Goal: Transaction & Acquisition: Purchase product/service

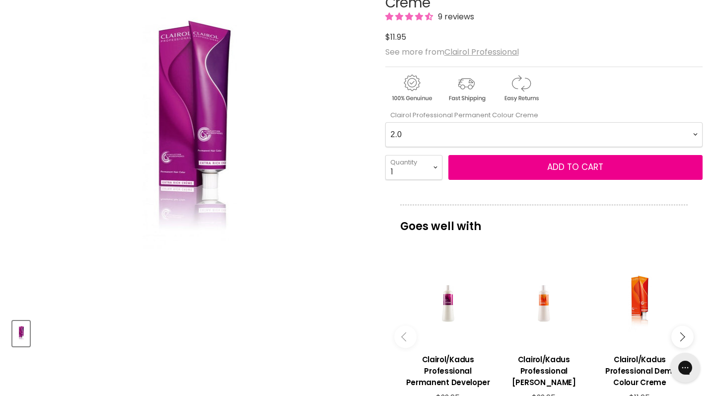
scroll to position [163, 0]
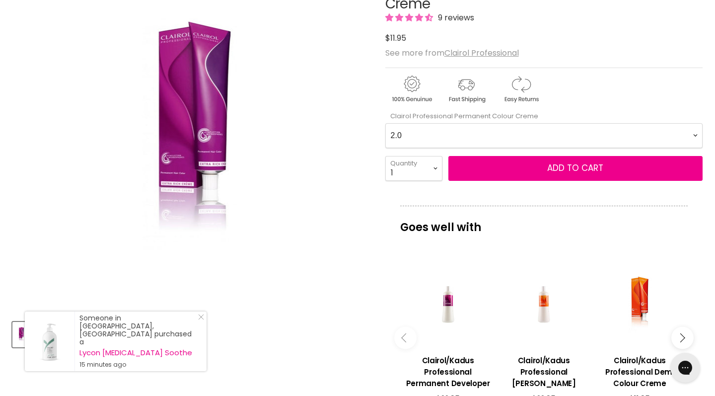
select Creme-0-0 "9.38"
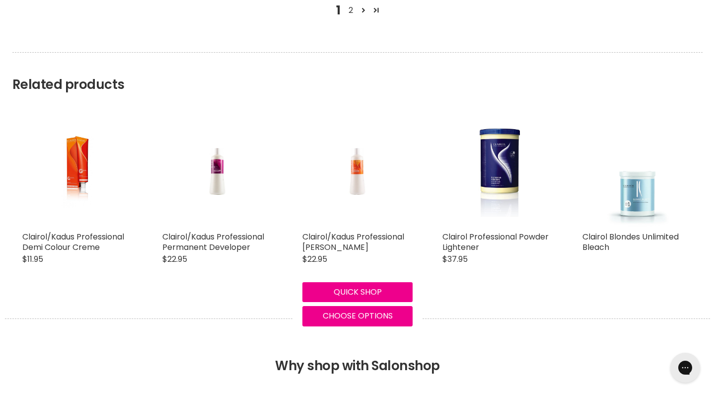
scroll to position [1442, 0]
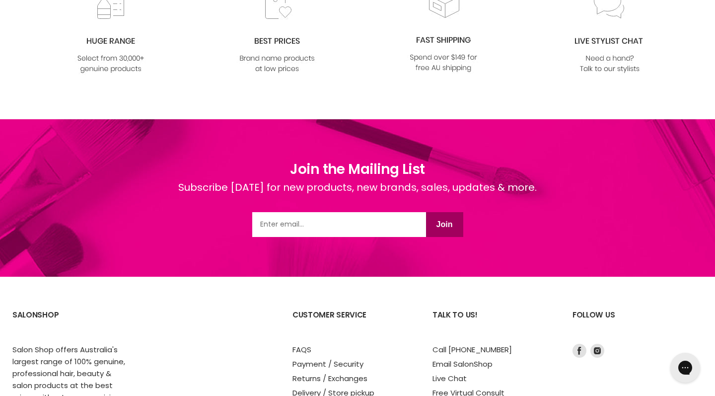
click at [354, 280] on section "SalonShop Salon Shop offers Australia's largest range of 100% genuine, professi…" at bounding box center [357, 396] width 715 height 239
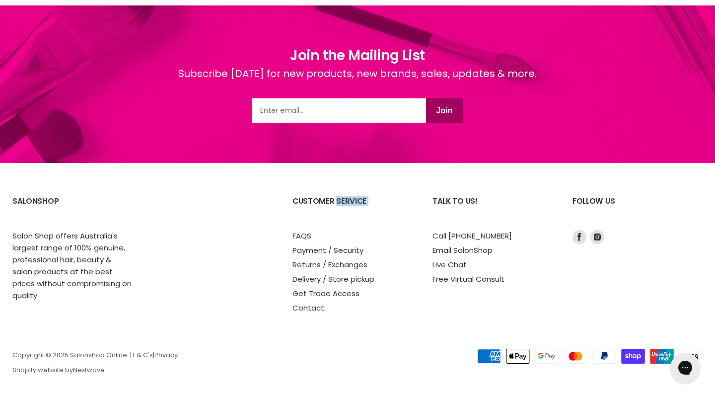
scroll to position [1968, 0]
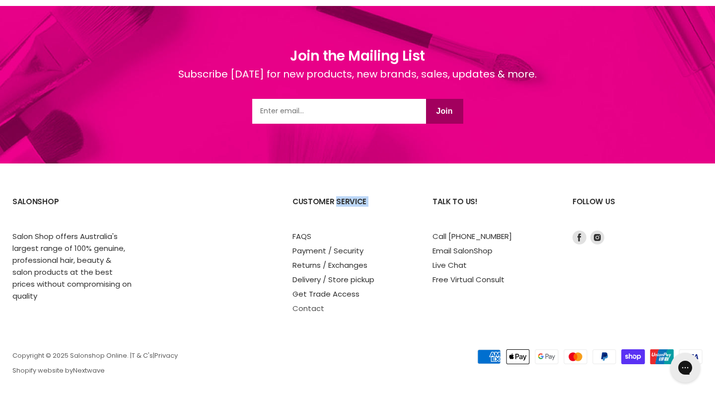
click at [312, 303] on link "Contact" at bounding box center [309, 308] width 32 height 10
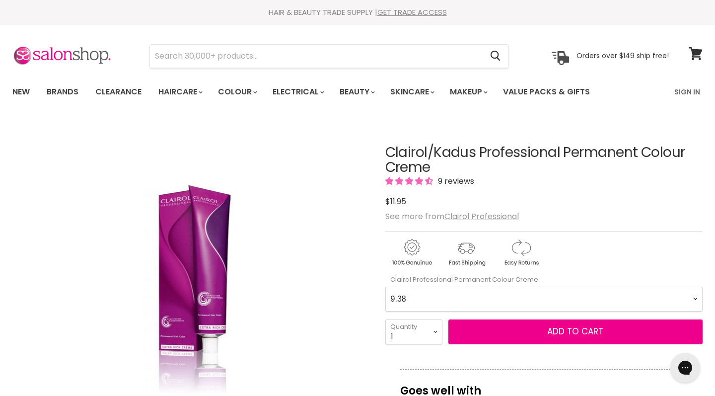
scroll to position [0, 0]
click at [85, 53] on img at bounding box center [61, 56] width 99 height 21
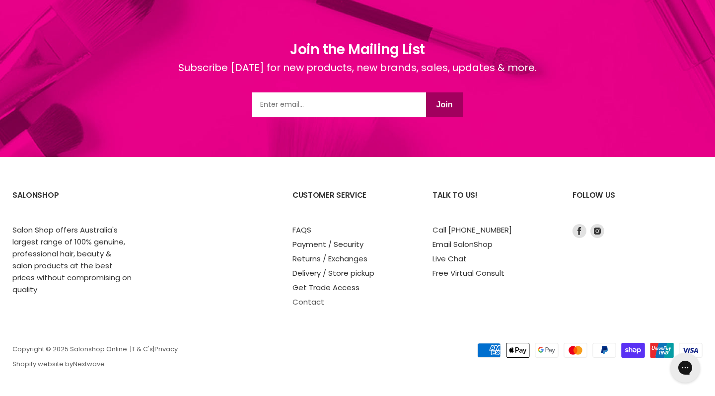
scroll to position [821, 0]
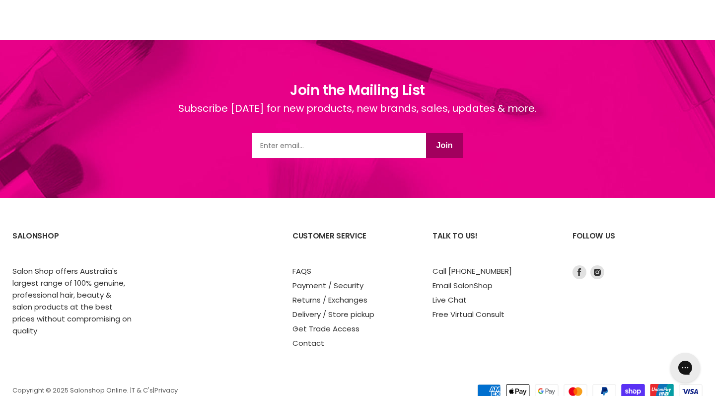
scroll to position [1287, 0]
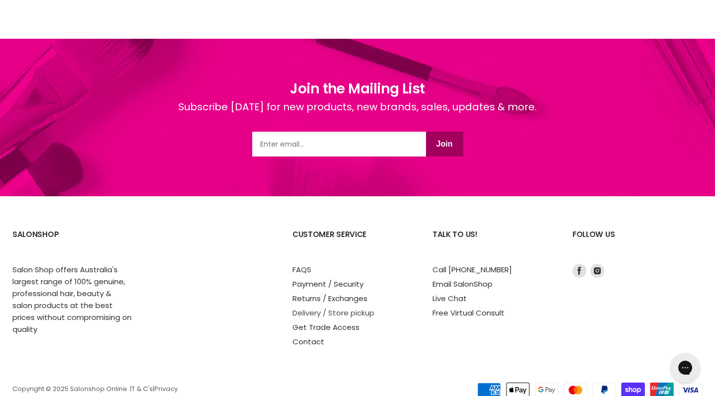
click at [340, 308] on link "Delivery / Store pickup" at bounding box center [334, 312] width 82 height 10
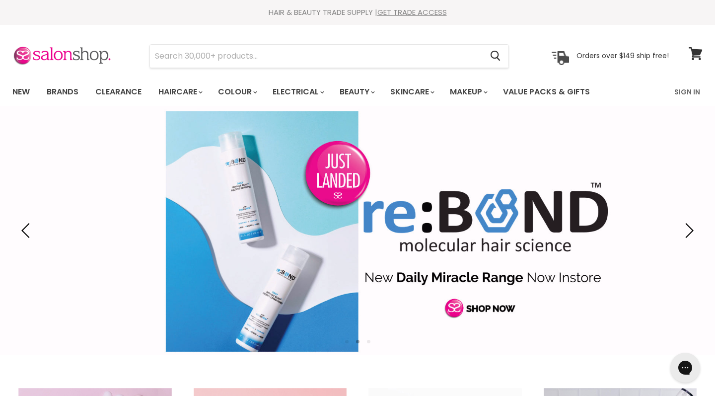
scroll to position [0, 0]
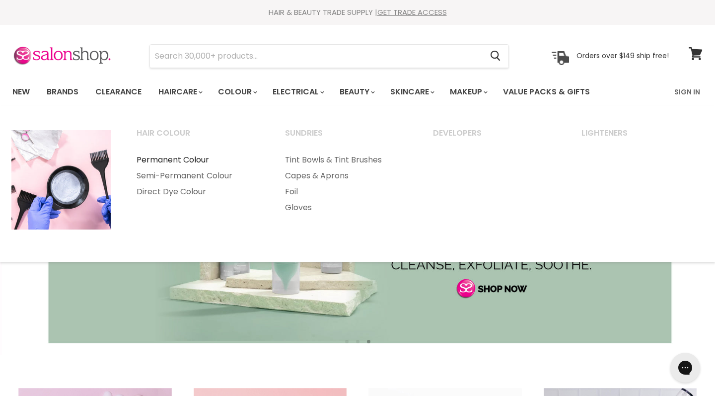
click at [196, 157] on link "Permanent Colour" at bounding box center [197, 160] width 147 height 16
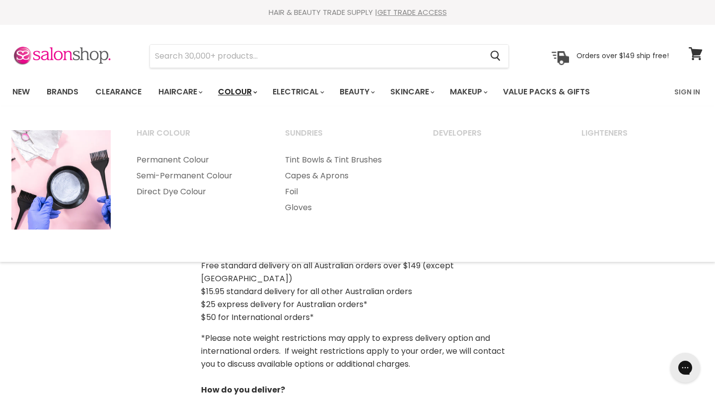
click at [239, 90] on link "Colour" at bounding box center [237, 91] width 53 height 21
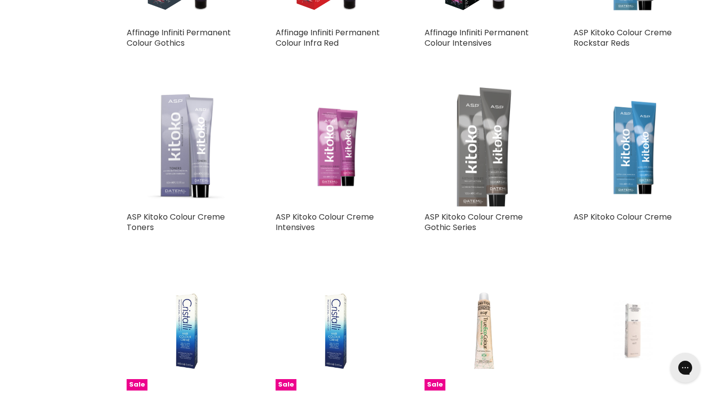
scroll to position [1300, 0]
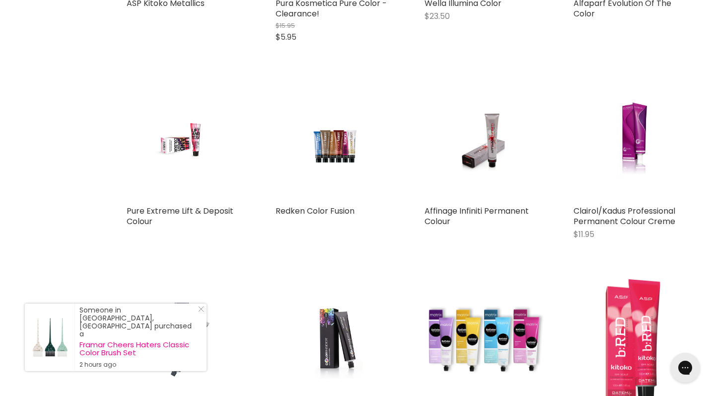
scroll to position [2308, 0]
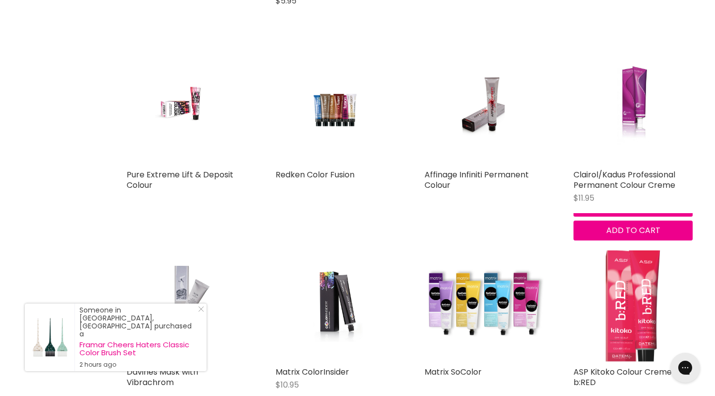
click at [632, 104] on img "Main content" at bounding box center [632, 104] width 79 height 119
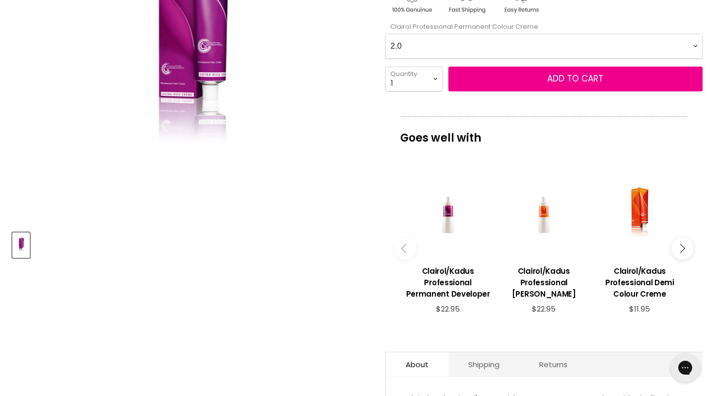
scroll to position [255, 0]
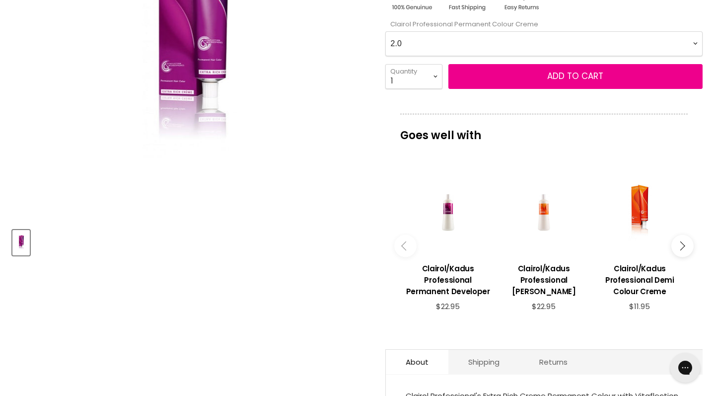
select Creme-0-0 "9.38"
select select "2"
type input "2"
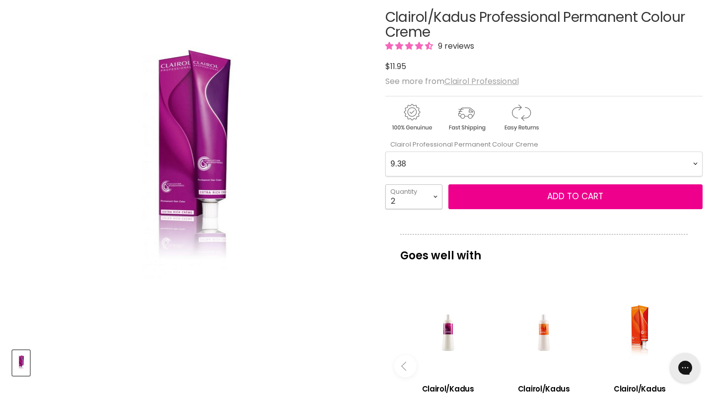
scroll to position [143, 0]
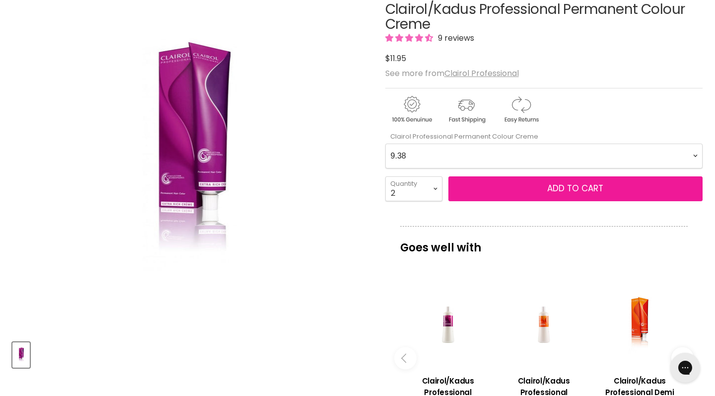
click at [607, 189] on button "Add to cart" at bounding box center [575, 188] width 254 height 25
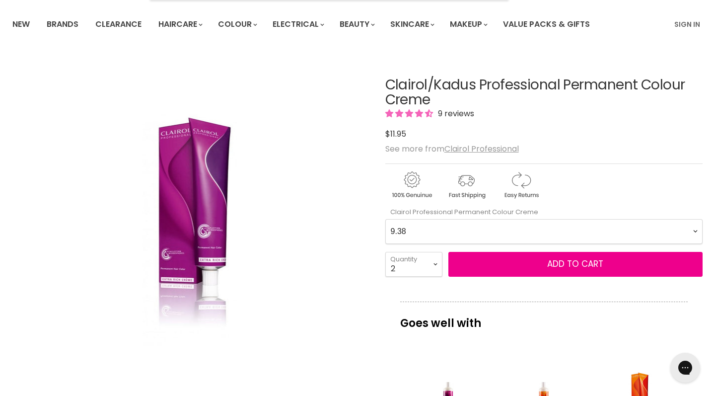
scroll to position [118, 0]
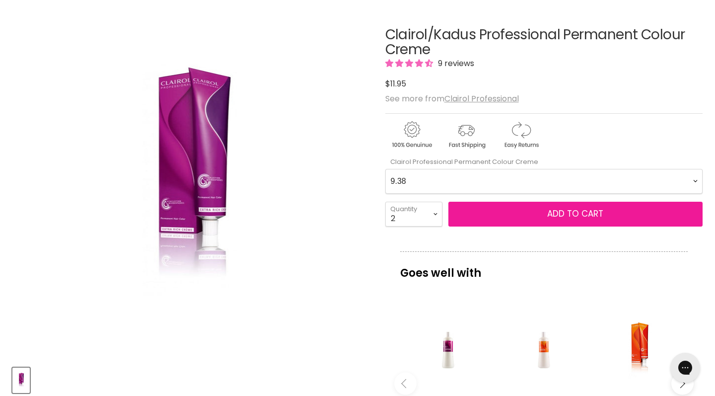
click at [561, 211] on span "Add to cart" at bounding box center [575, 214] width 56 height 12
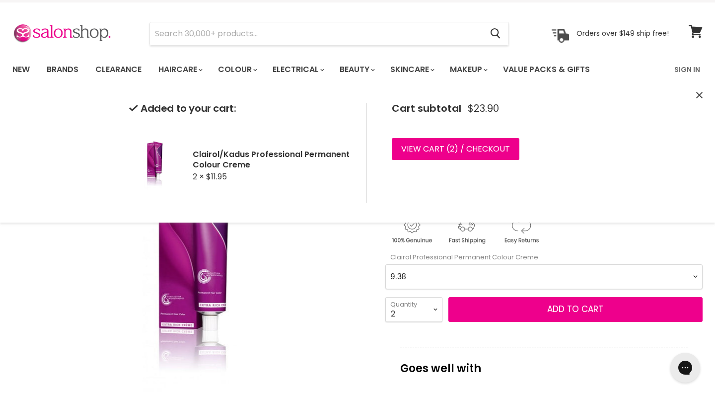
scroll to position [21, 0]
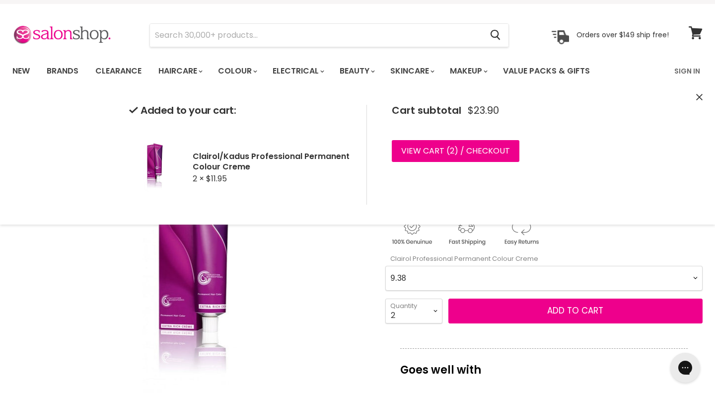
select Creme-0-0 "10.0"
select select "1"
type input "1"
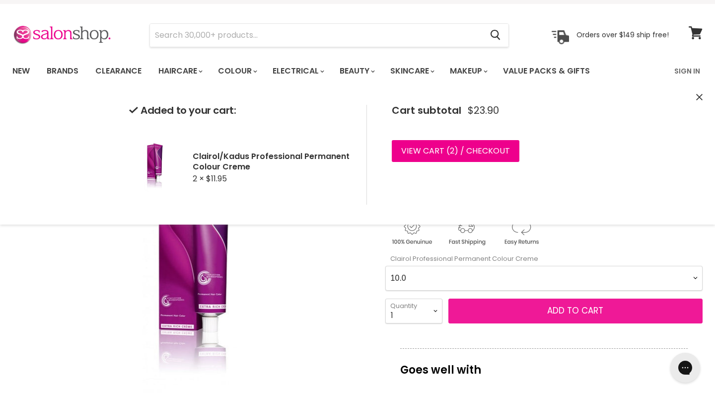
click at [553, 307] on span "Add to cart" at bounding box center [575, 310] width 56 height 12
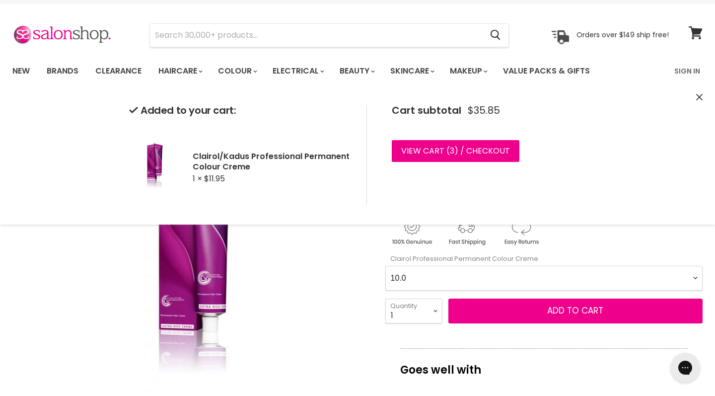
click at [335, 322] on div "Click or scroll to zoom Tap or pinch to zoom" at bounding box center [190, 277] width 356 height 356
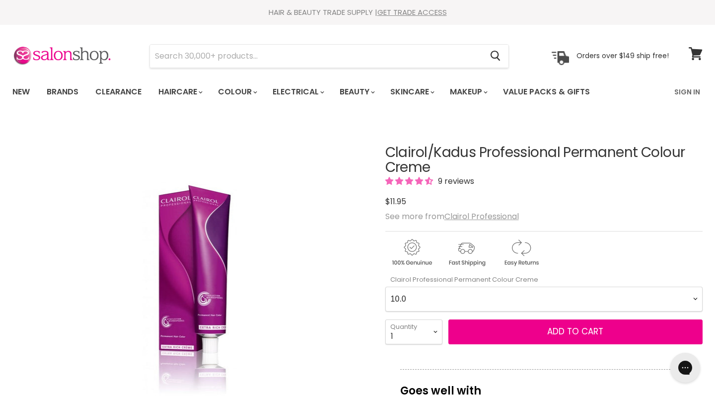
scroll to position [0, 0]
click at [693, 53] on icon at bounding box center [695, 53] width 13 height 13
click at [696, 50] on icon at bounding box center [695, 53] width 13 height 13
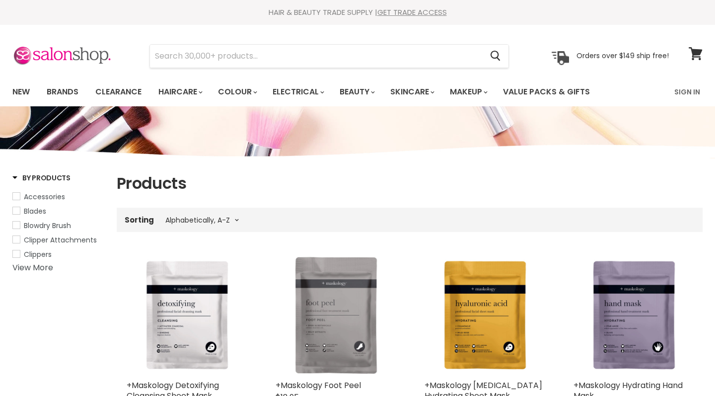
select select "title-ascending"
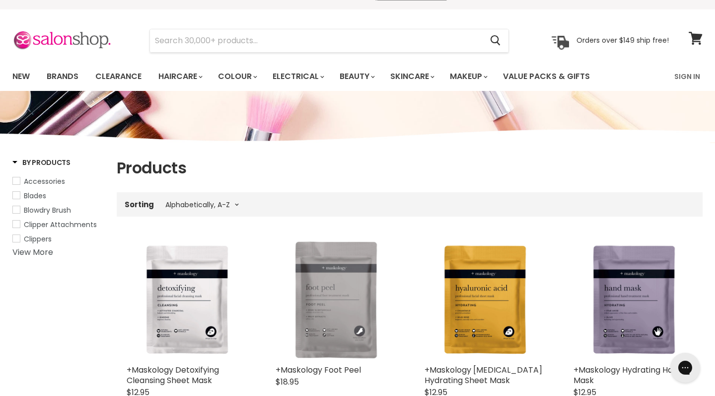
scroll to position [15, 0]
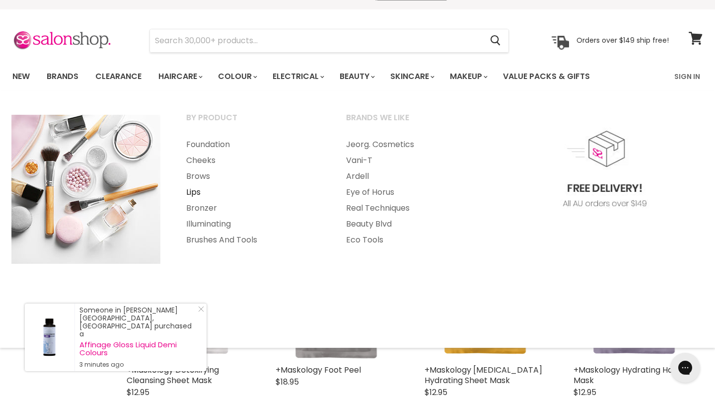
click at [195, 189] on link "Lips" at bounding box center [253, 192] width 158 height 16
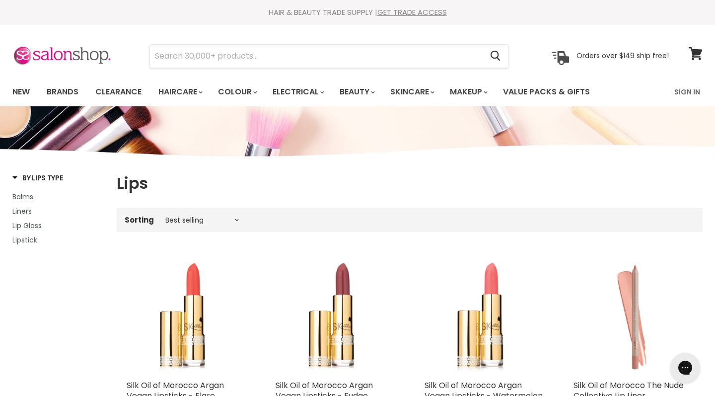
click at [22, 238] on span "Lipstick" at bounding box center [24, 240] width 25 height 10
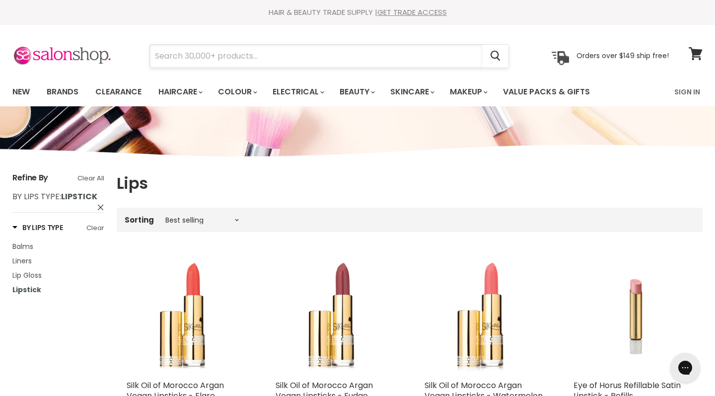
click at [336, 53] on input "Search" at bounding box center [316, 56] width 332 height 23
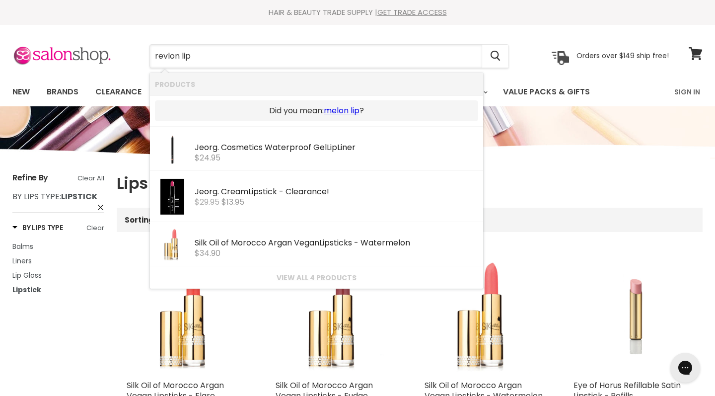
type input "revlon lip"
click at [588, 263] on img "Main content" at bounding box center [633, 315] width 119 height 119
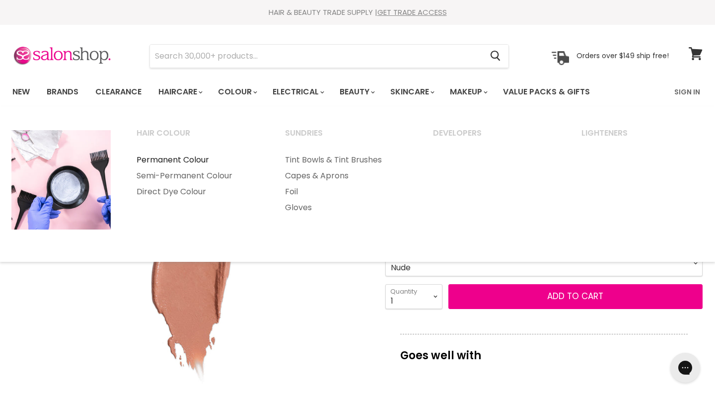
click at [195, 156] on link "Permanent Colour" at bounding box center [197, 160] width 147 height 16
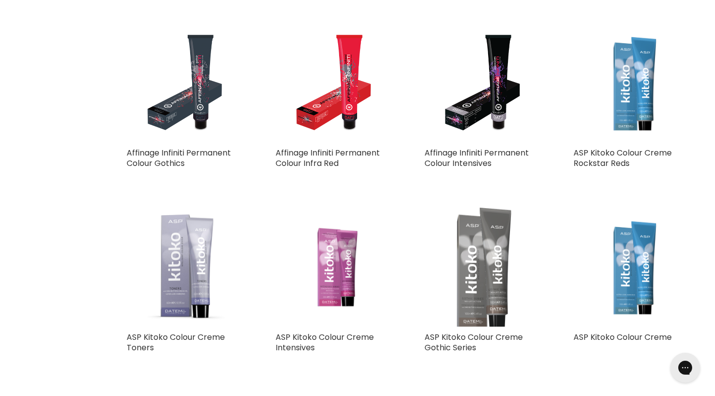
scroll to position [1179, 0]
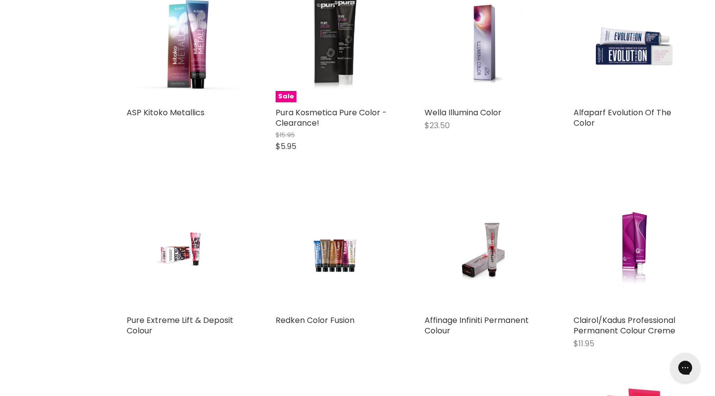
scroll to position [2179, 0]
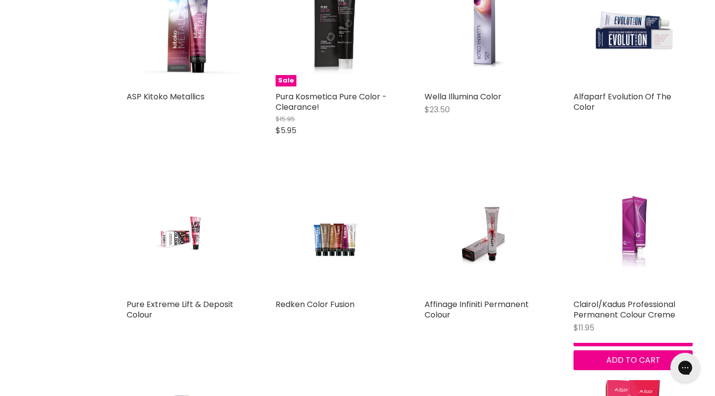
click at [637, 224] on img "Main content" at bounding box center [632, 234] width 79 height 119
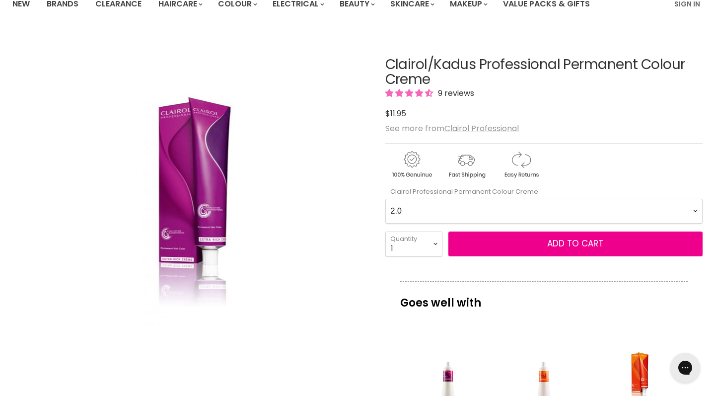
scroll to position [88, 0]
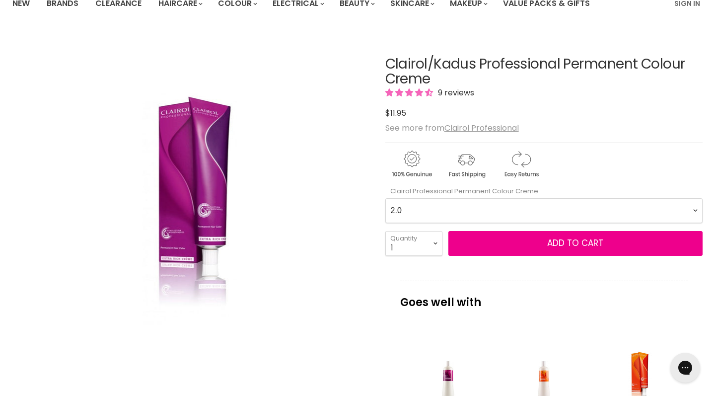
select Creme-0-0 "9.38"
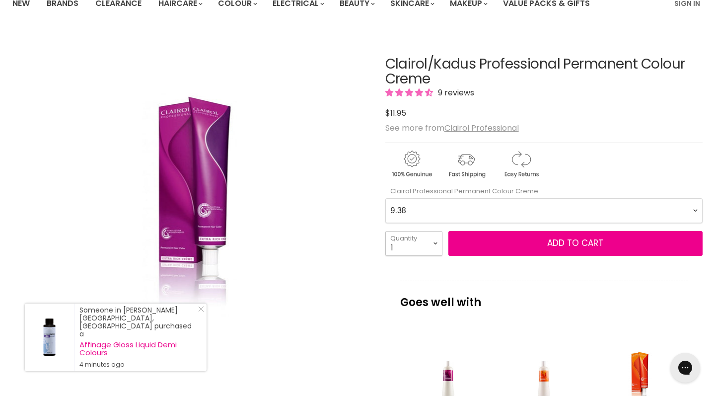
select select "3"
type input "3"
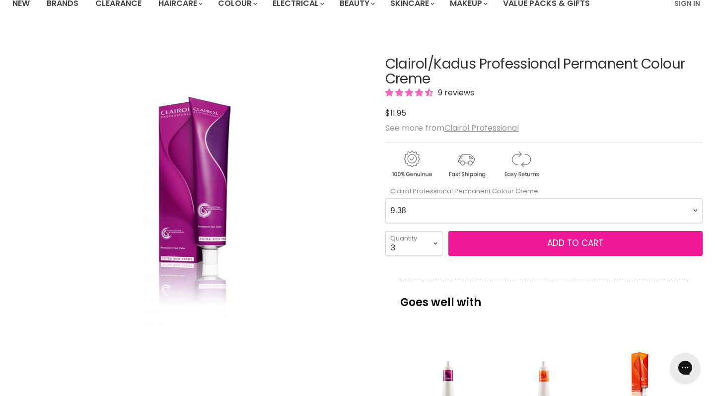
click at [569, 240] on span "Add to cart" at bounding box center [575, 243] width 56 height 12
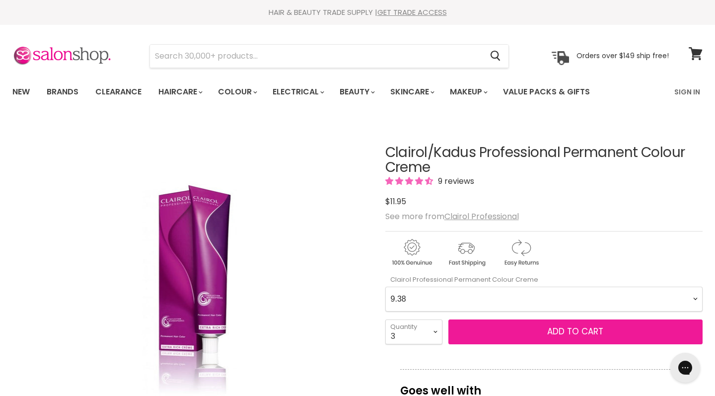
scroll to position [0, 0]
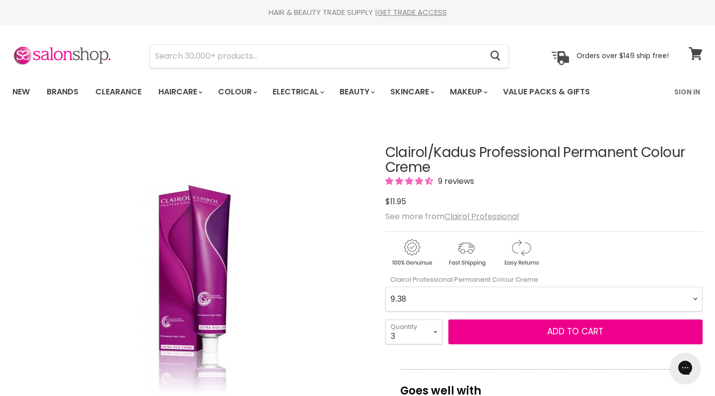
click at [694, 52] on icon at bounding box center [695, 53] width 13 height 13
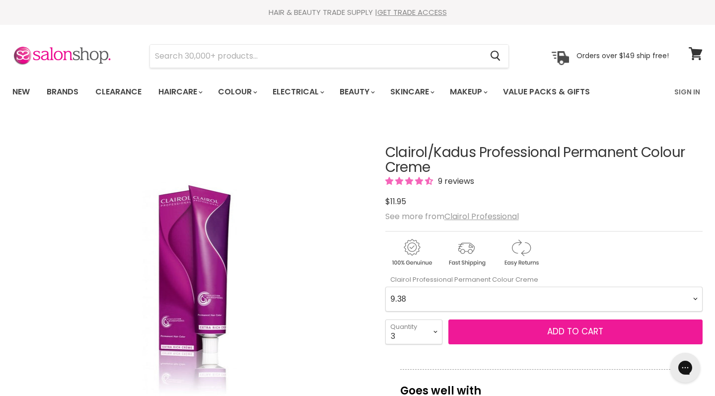
click at [573, 327] on span "Add to cart" at bounding box center [575, 331] width 56 height 12
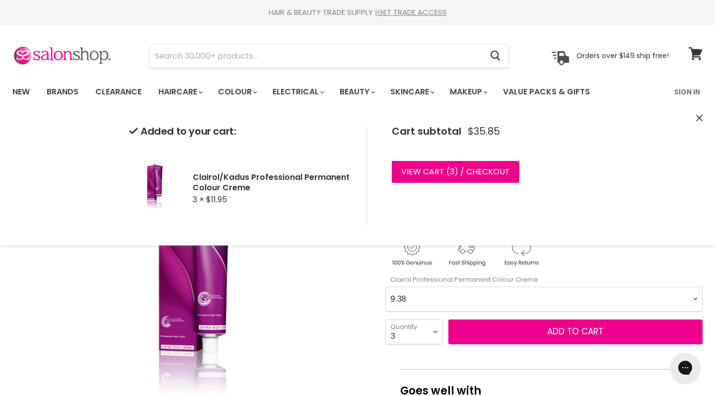
click at [327, 335] on div "Click or scroll to zoom Tap or pinch to zoom" at bounding box center [190, 298] width 356 height 356
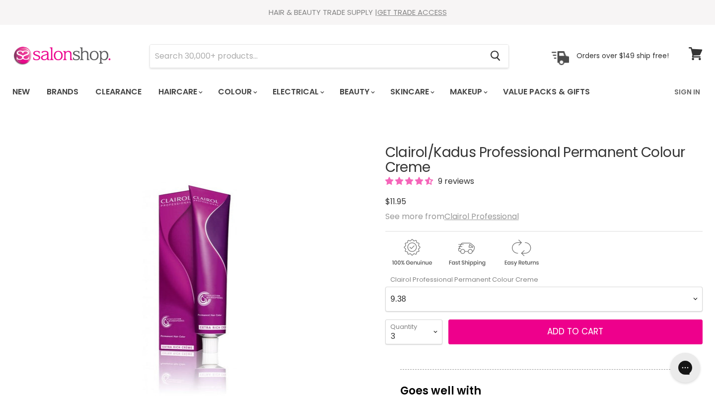
scroll to position [120, 0]
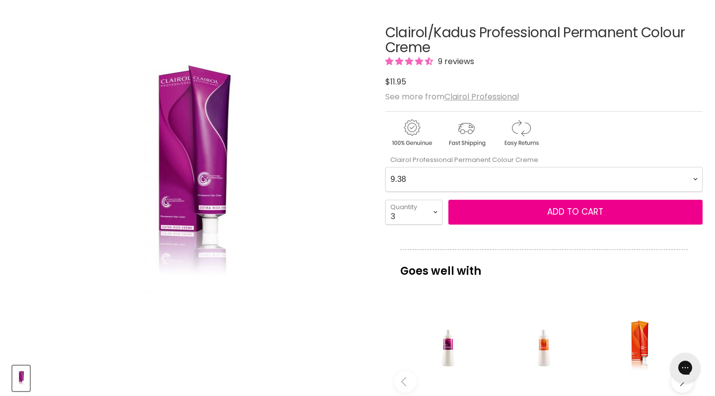
select Creme-0-0 "10.0"
select select "1"
type input "1"
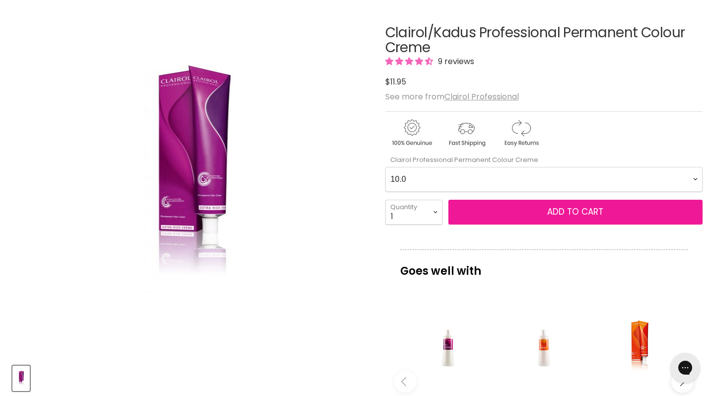
click at [568, 210] on span "Add to cart" at bounding box center [575, 212] width 56 height 12
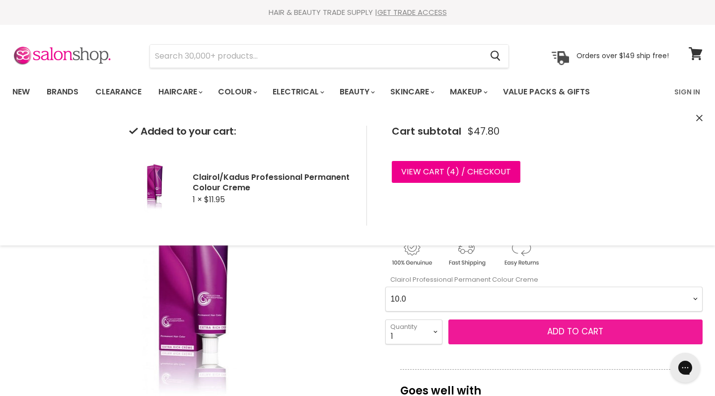
scroll to position [0, 0]
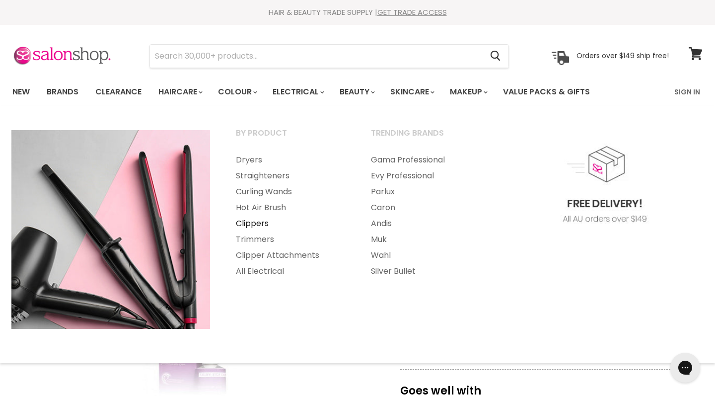
click at [261, 223] on link "Clippers" at bounding box center [289, 224] width 133 height 16
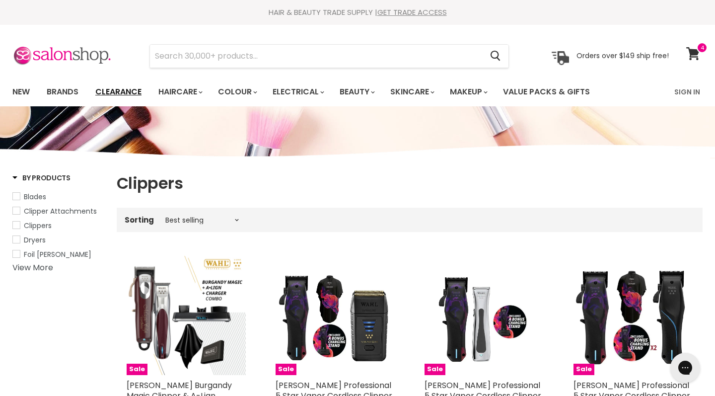
click at [131, 89] on link "Clearance" at bounding box center [118, 91] width 61 height 21
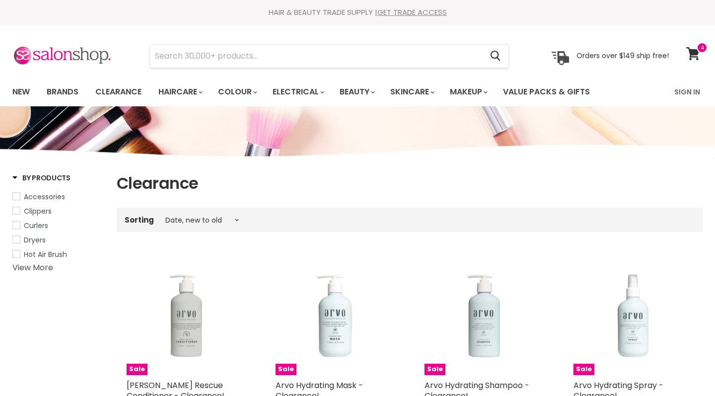
select select "created-descending"
click at [454, 255] on div "Sale Arvo Hydrating Shampoo - Clearance! Salon Shop Original Price $32.95 Curre…" at bounding box center [484, 339] width 139 height 187
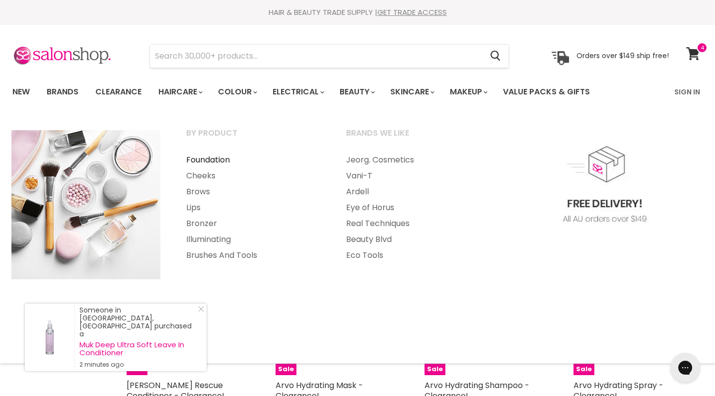
click at [206, 160] on link "Foundation" at bounding box center [253, 160] width 158 height 16
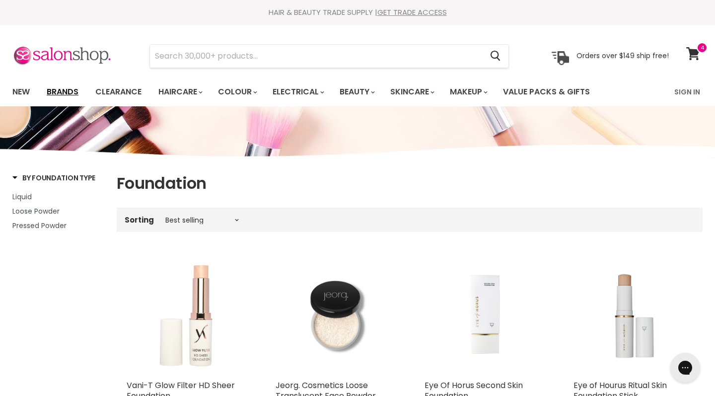
click at [64, 89] on link "Brands" at bounding box center [62, 91] width 47 height 21
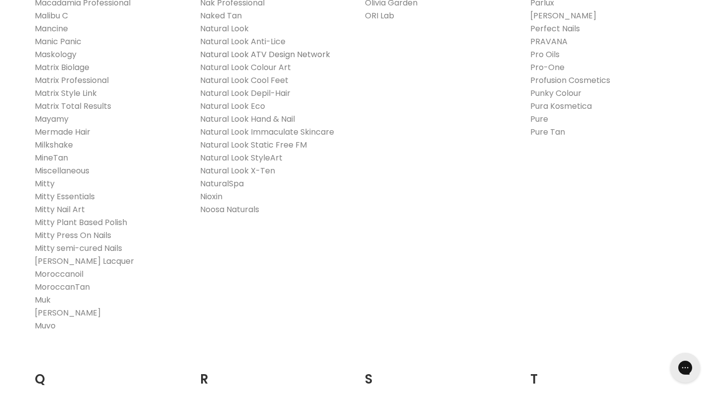
scroll to position [1176, 0]
click at [56, 141] on link "Milkshake" at bounding box center [54, 144] width 38 height 11
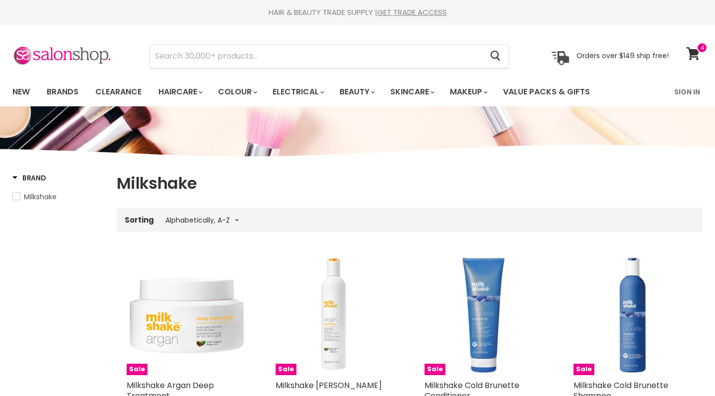
select select "title-ascending"
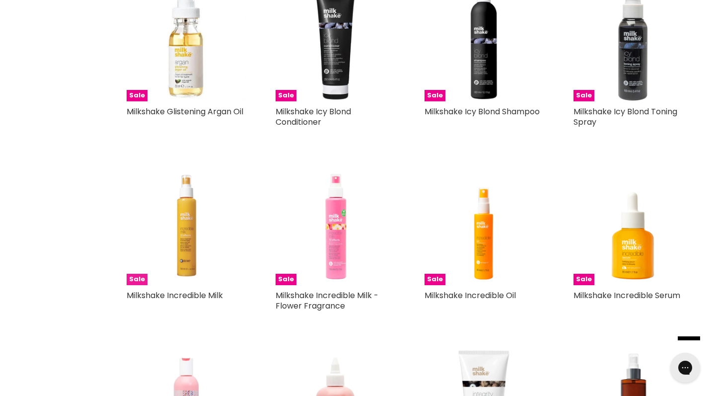
scroll to position [1932, 0]
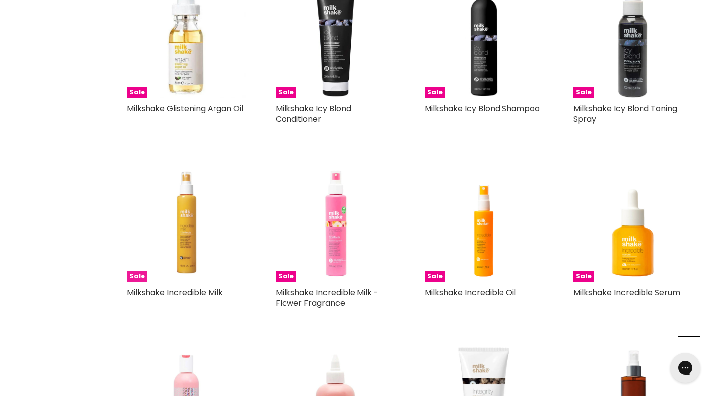
click at [182, 240] on img "Main content" at bounding box center [186, 222] width 119 height 119
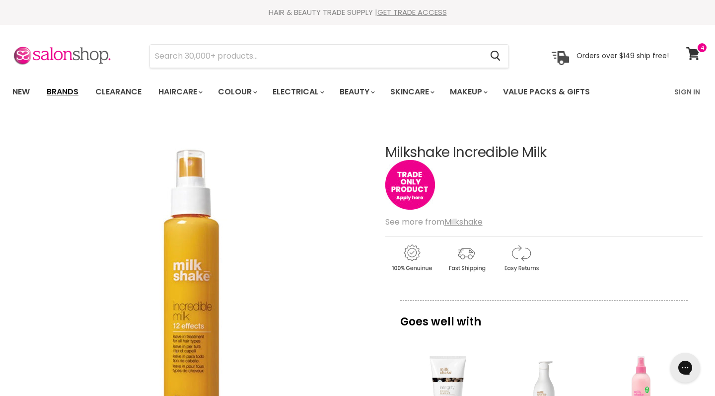
click at [59, 89] on link "Brands" at bounding box center [62, 91] width 47 height 21
